Goal: Find specific page/section: Find specific page/section

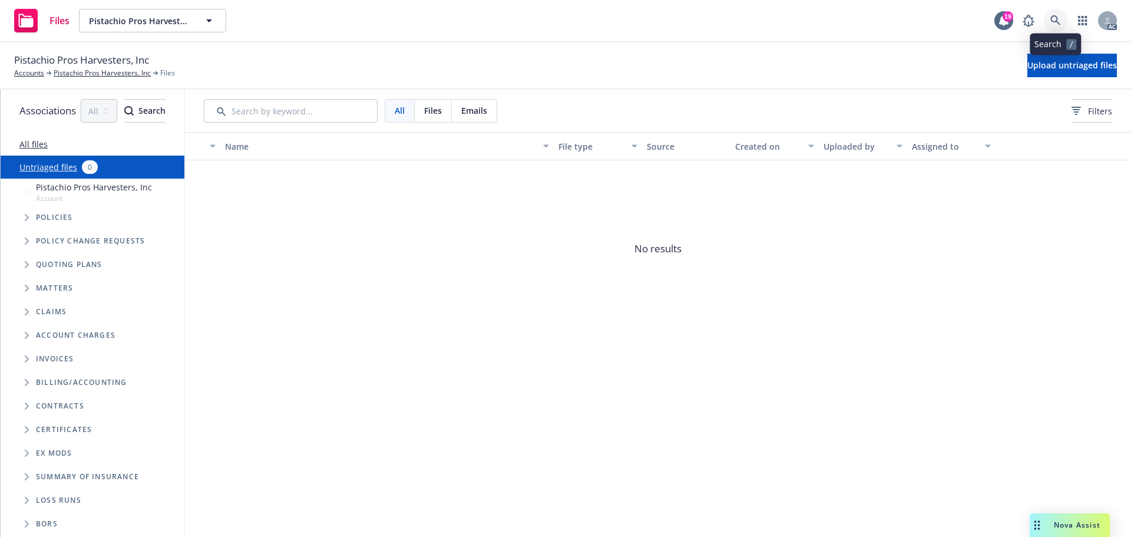
click at [1047, 23] on link at bounding box center [1056, 21] width 24 height 24
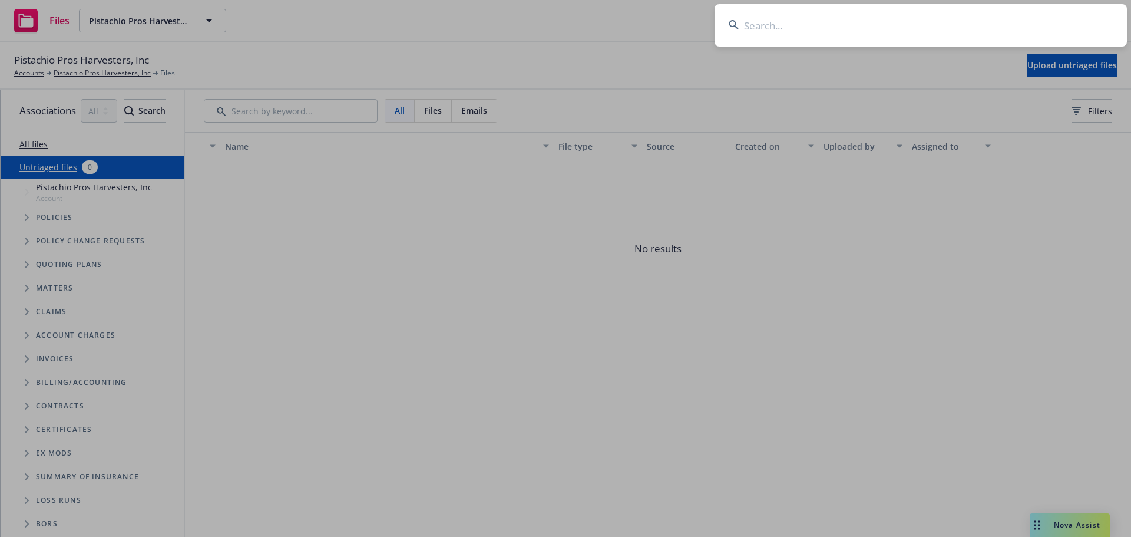
click at [842, 30] on input at bounding box center [921, 25] width 412 height 42
type input "tacos la bufadora"
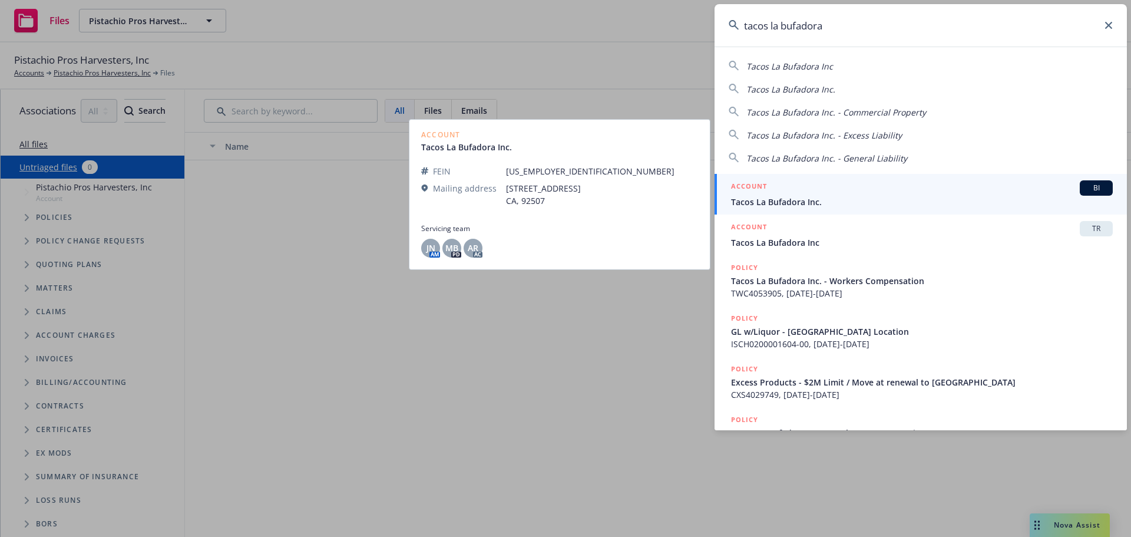
click at [832, 186] on div "ACCOUNT BI" at bounding box center [922, 187] width 382 height 15
